Goal: Task Accomplishment & Management: Complete application form

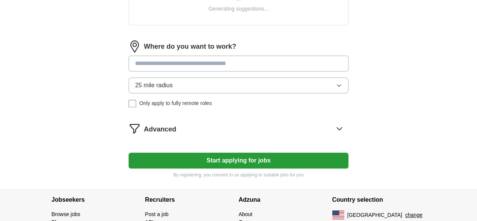
scroll to position [365, 0]
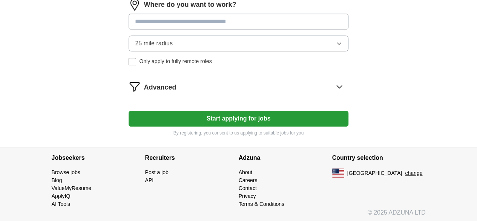
click at [226, 115] on button "Start applying for jobs" at bounding box center [238, 118] width 219 height 16
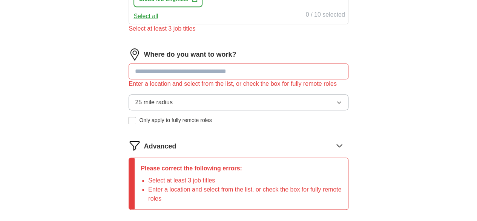
scroll to position [380, 0]
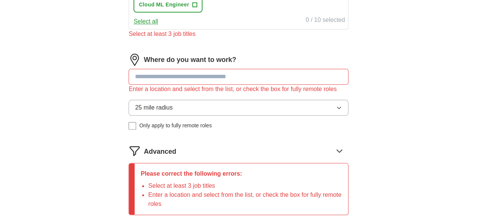
click at [210, 81] on input at bounding box center [238, 77] width 219 height 16
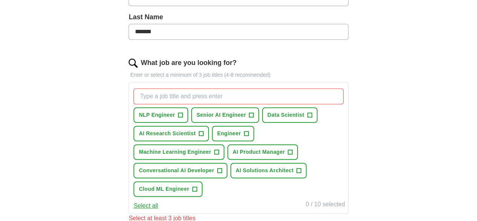
scroll to position [196, 0]
click at [207, 91] on input "What job are you looking for?" at bounding box center [238, 96] width 210 height 16
click at [233, 155] on span "AI Product Manager" at bounding box center [259, 151] width 52 height 8
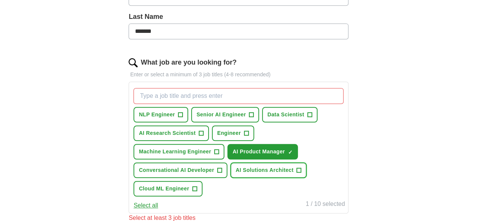
click at [236, 174] on span "AI Solutions Architect" at bounding box center [265, 170] width 58 height 8
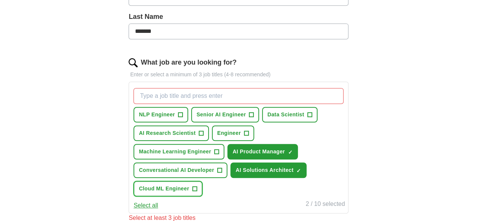
click at [189, 186] on span "Cloud ML Engineer" at bounding box center [164, 188] width 50 height 8
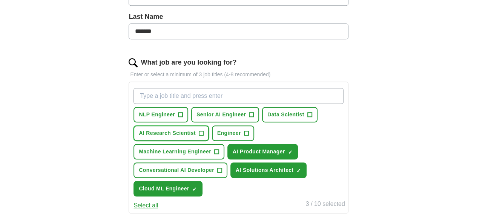
click at [196, 132] on span "AI Research Scientist" at bounding box center [167, 133] width 57 height 8
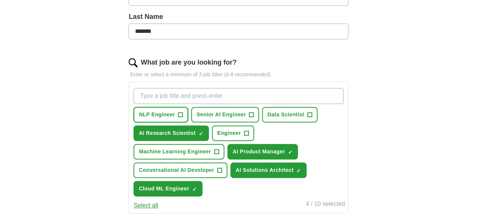
click at [175, 112] on span "NLP Engineer" at bounding box center [157, 114] width 36 height 8
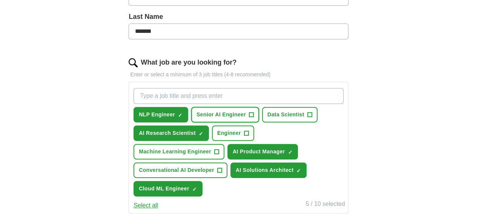
click at [229, 110] on span "Senior AI Engineer" at bounding box center [220, 114] width 49 height 8
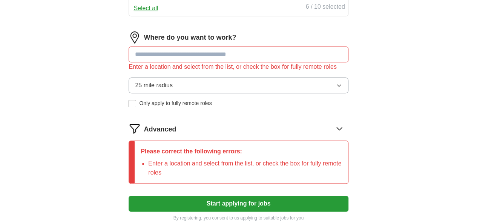
scroll to position [394, 0]
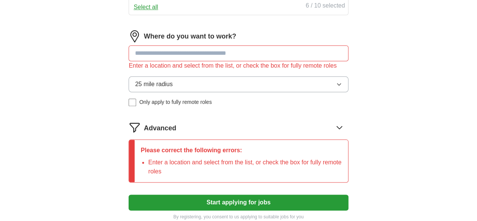
click at [220, 49] on input at bounding box center [238, 53] width 219 height 16
click at [203, 54] on input at bounding box center [238, 53] width 219 height 16
type input "**********"
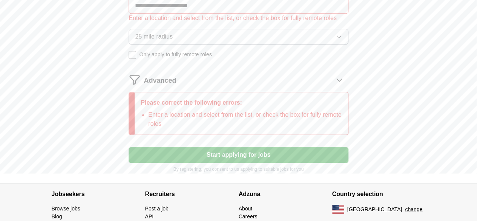
scroll to position [447, 0]
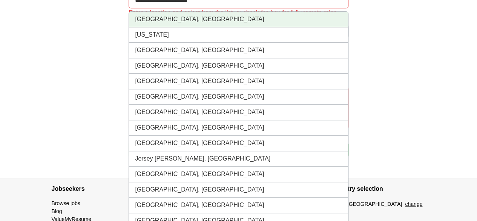
click at [186, 18] on li "[GEOGRAPHIC_DATA], [GEOGRAPHIC_DATA]" at bounding box center [238, 19] width 219 height 15
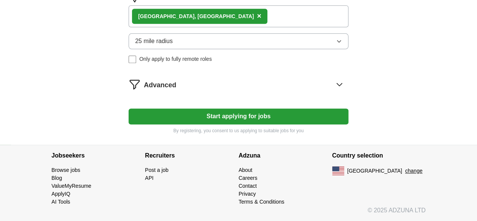
scroll to position [432, 0]
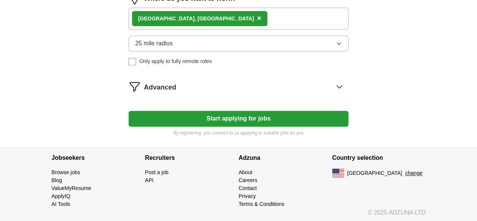
click at [224, 117] on button "Start applying for jobs" at bounding box center [238, 118] width 219 height 16
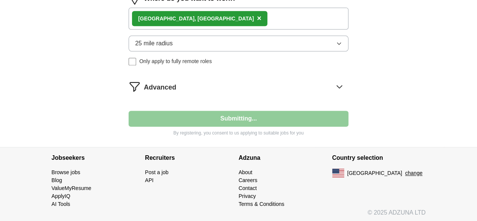
select select "**"
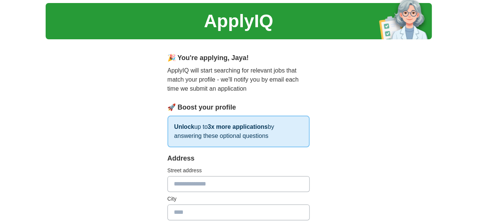
scroll to position [0, 0]
